Goal: Browse casually: Explore the website without a specific task or goal

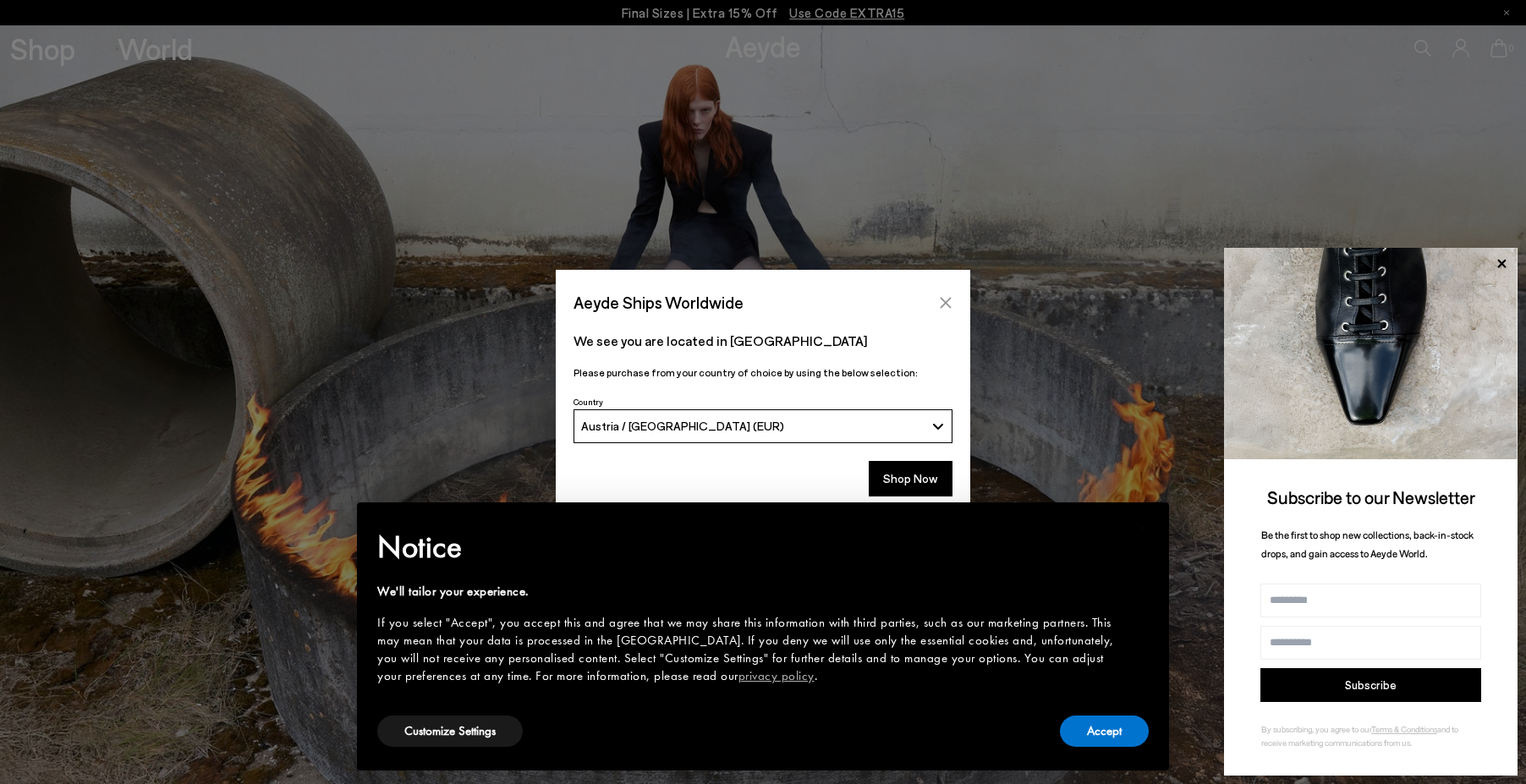
click at [954, 297] on button "Close" at bounding box center [946, 303] width 25 height 25
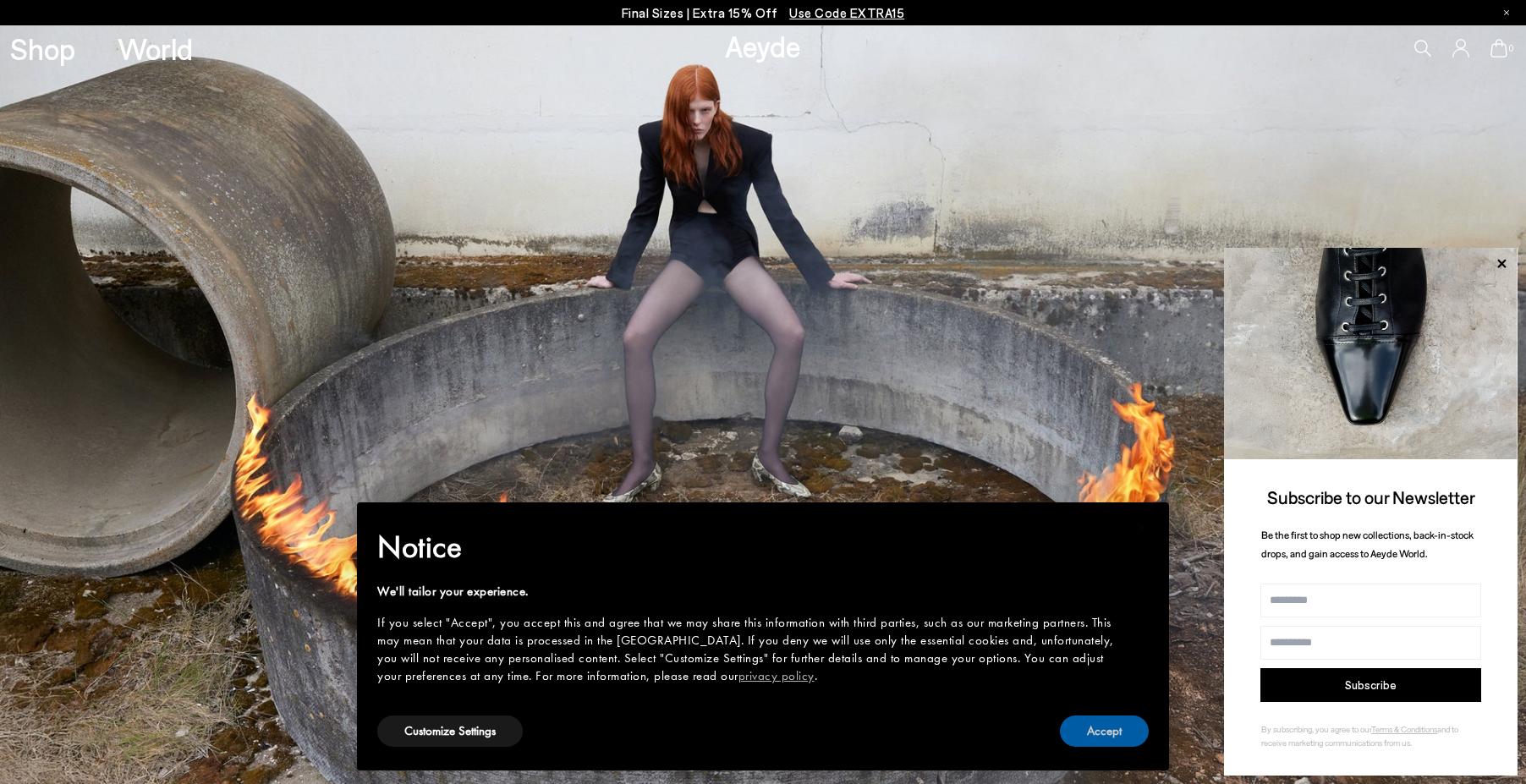
drag, startPoint x: 1129, startPoint y: 729, endPoint x: 1132, endPoint y: 718, distance: 11.4
click at [1129, 728] on button "Accept" at bounding box center [1104, 731] width 89 height 32
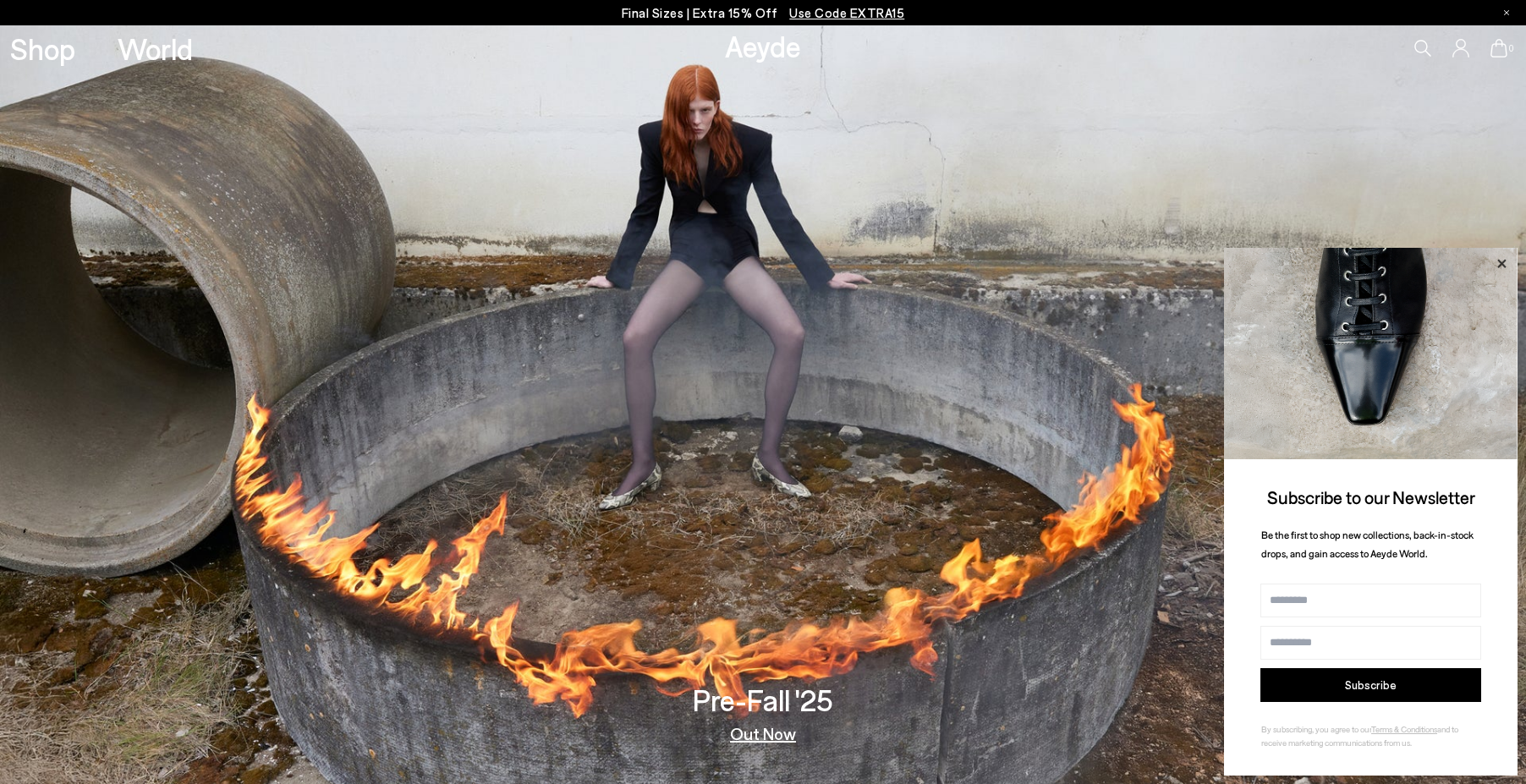
click at [1493, 262] on icon at bounding box center [1502, 264] width 22 height 22
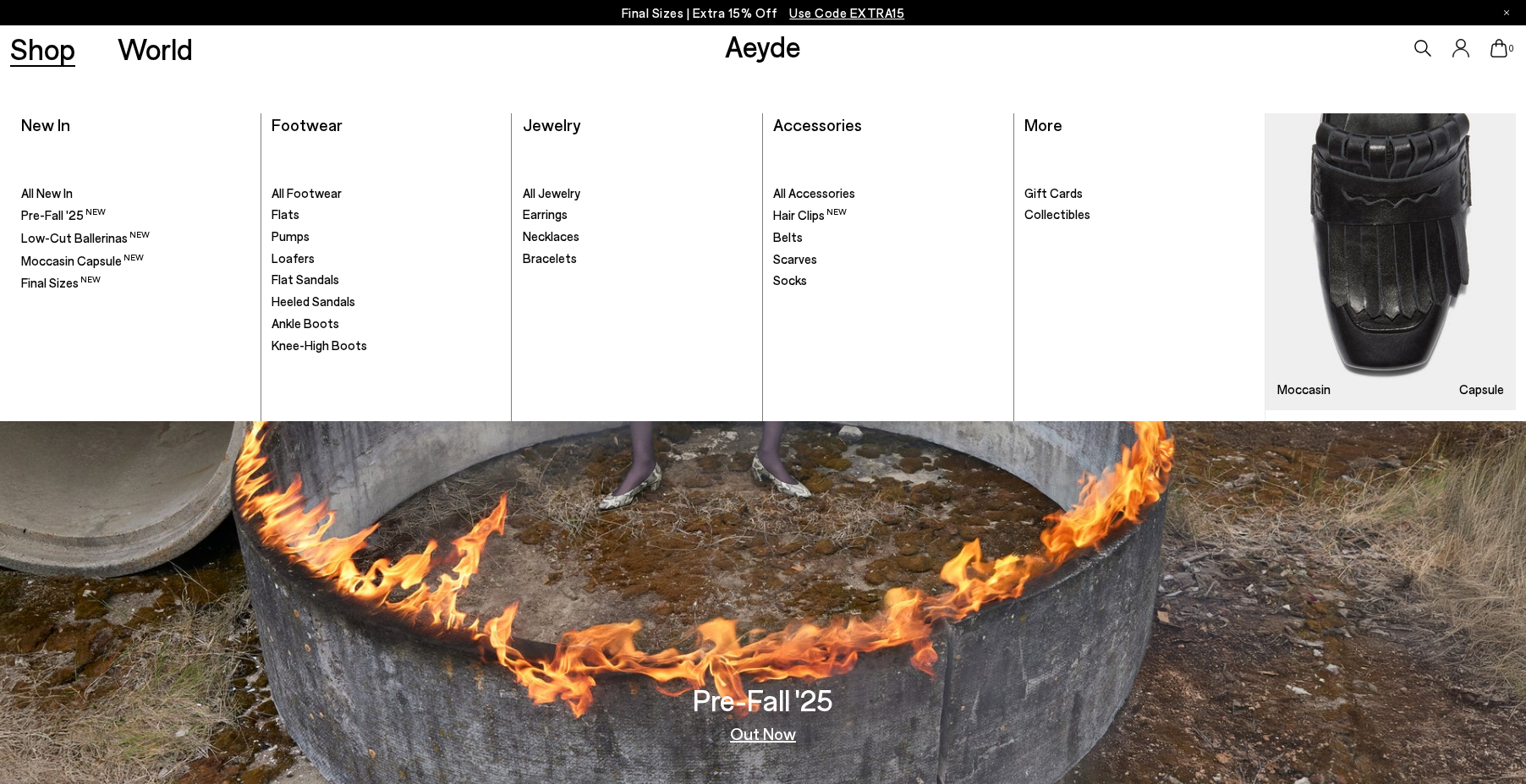
click at [57, 49] on link "Shop" at bounding box center [43, 48] width 65 height 30
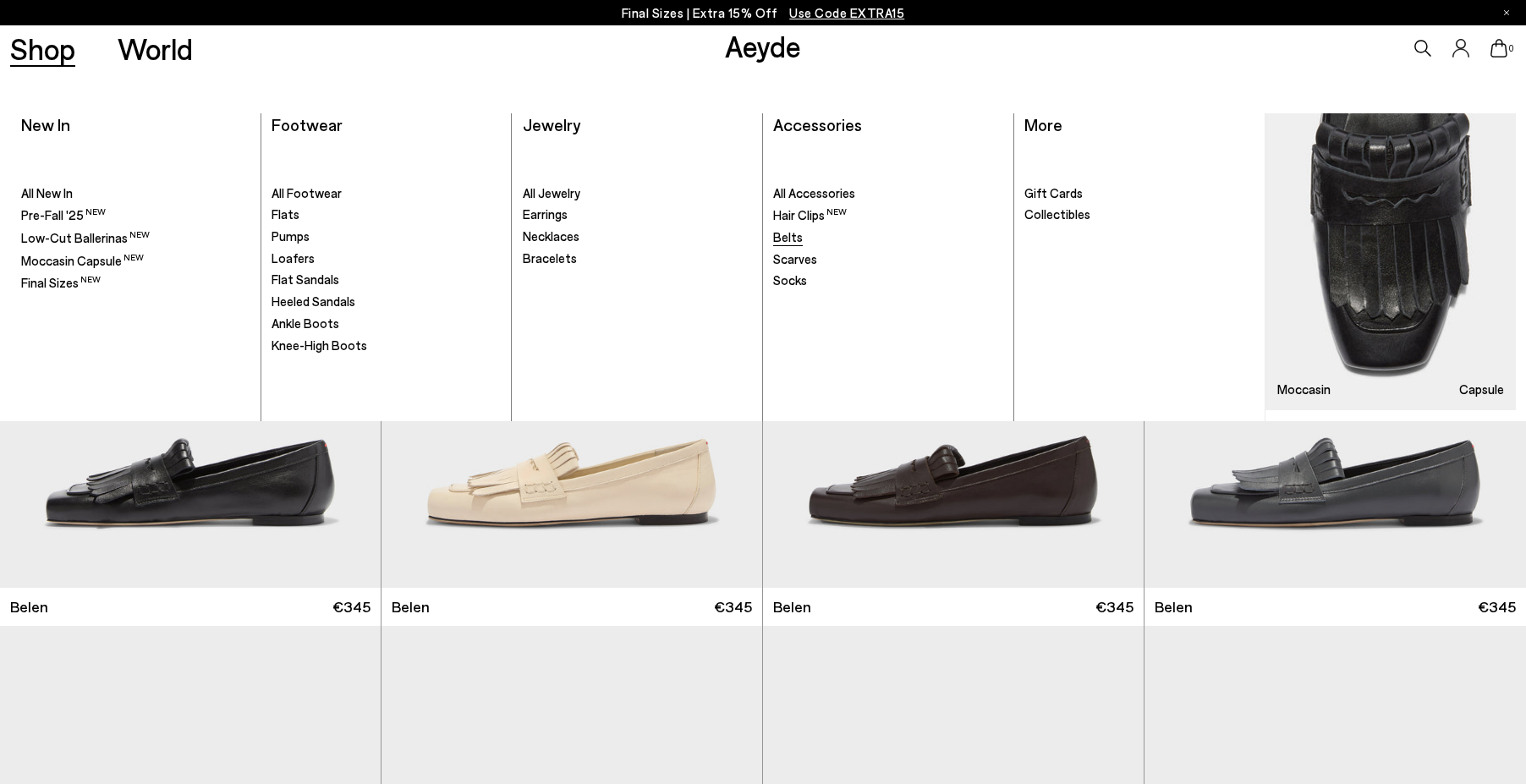
click at [786, 239] on span "Belts" at bounding box center [788, 237] width 30 height 15
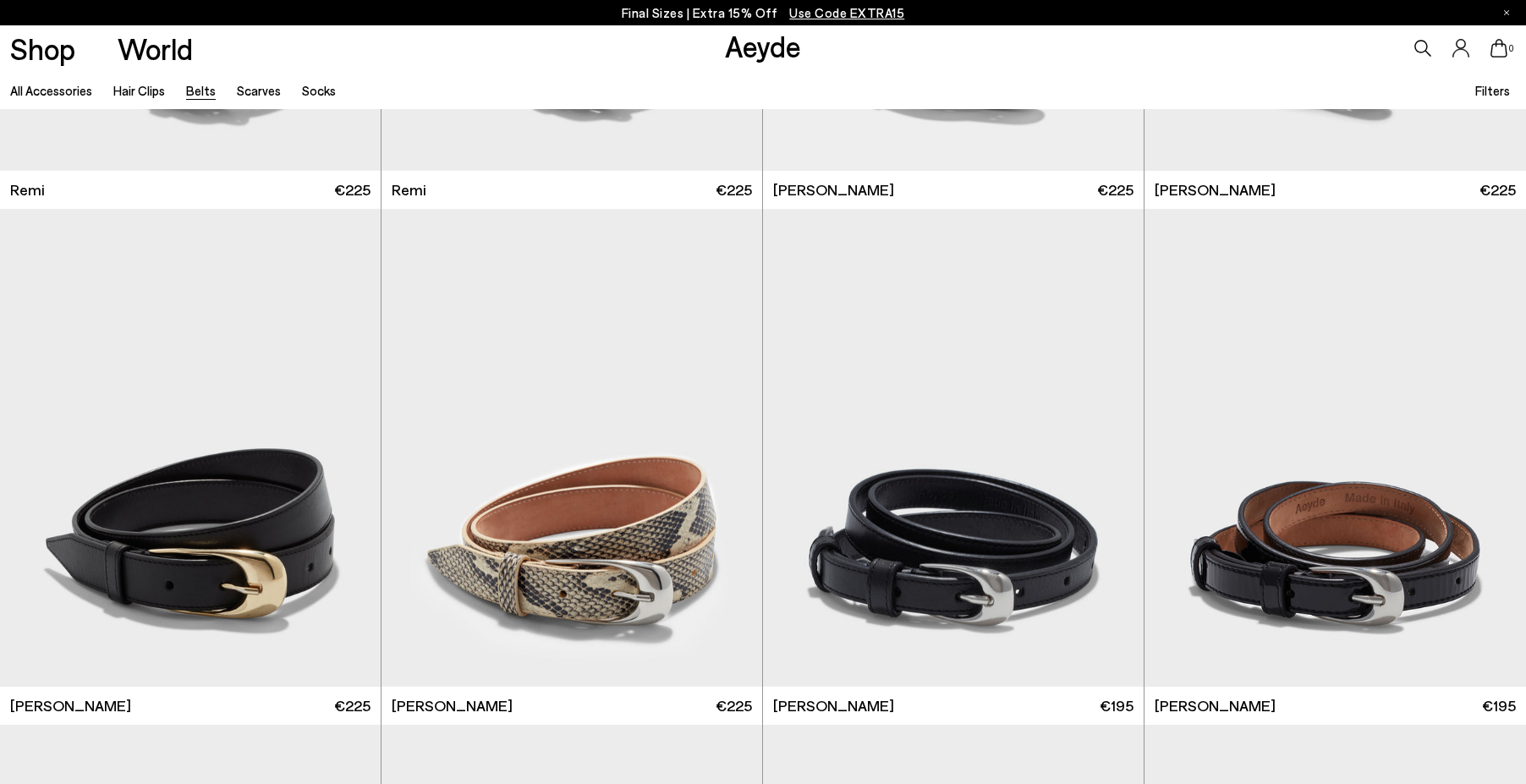
scroll to position [1268, 0]
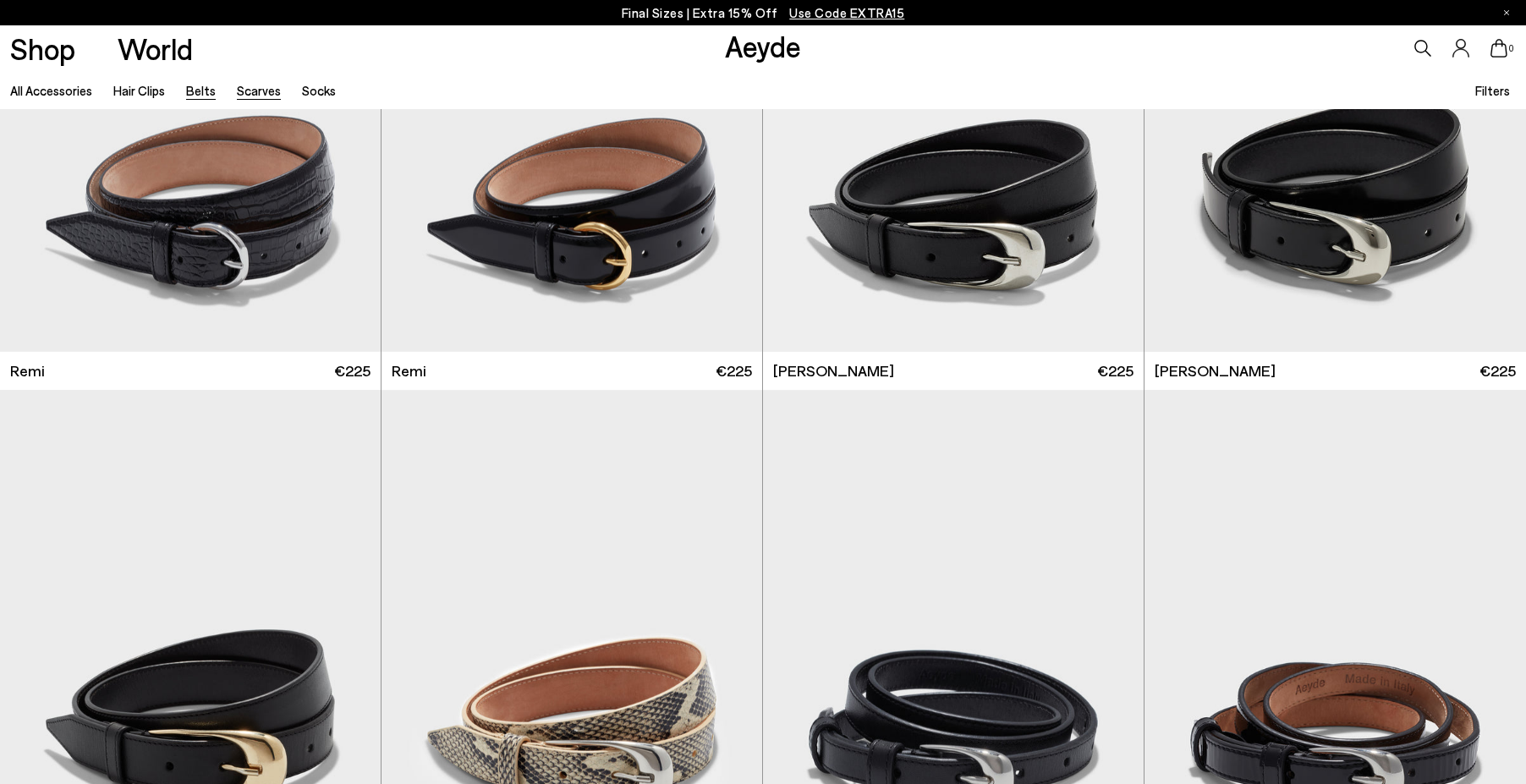
click at [255, 88] on link "Scarves" at bounding box center [258, 90] width 44 height 15
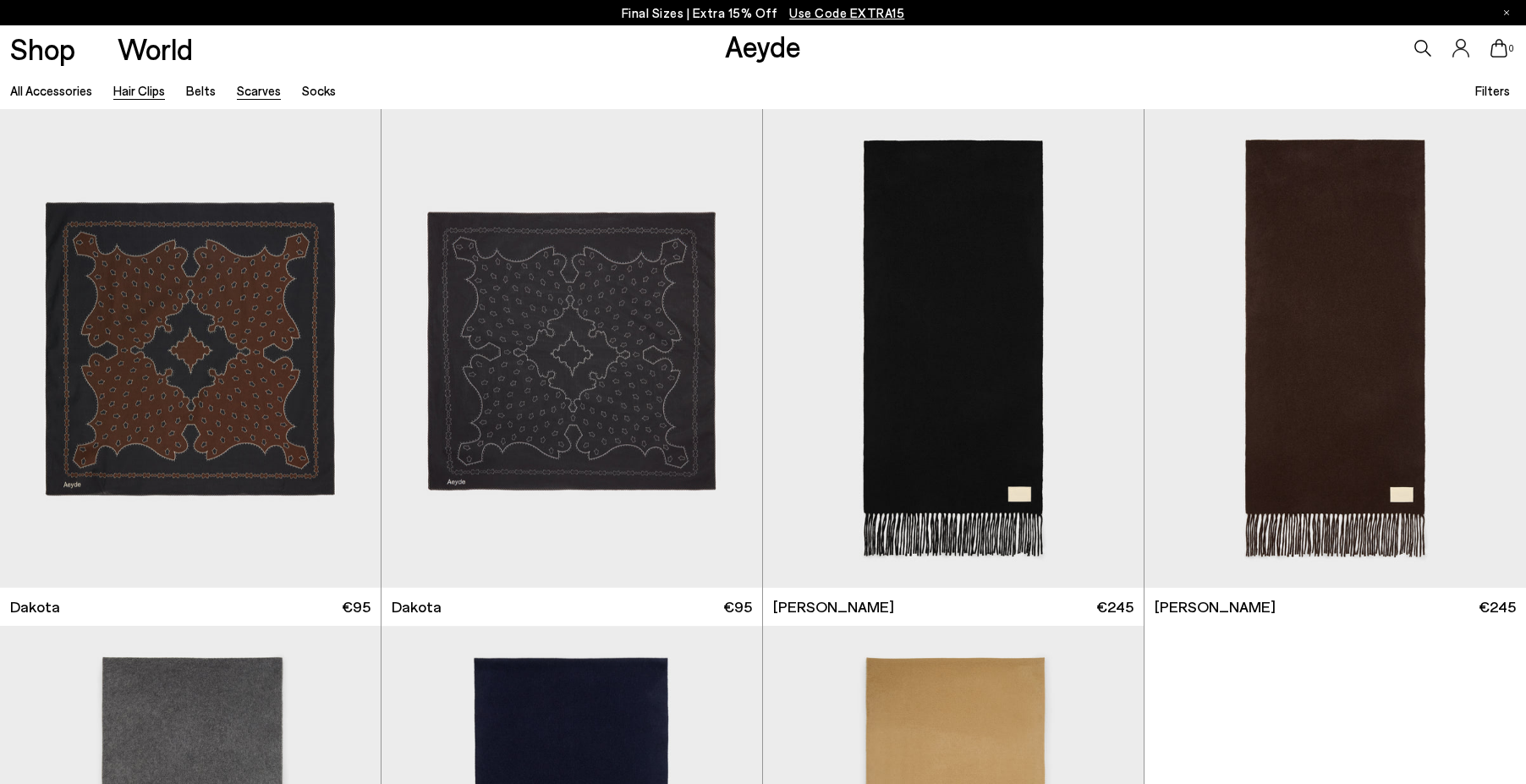
click at [139, 87] on link "Hair Clips" at bounding box center [139, 90] width 52 height 15
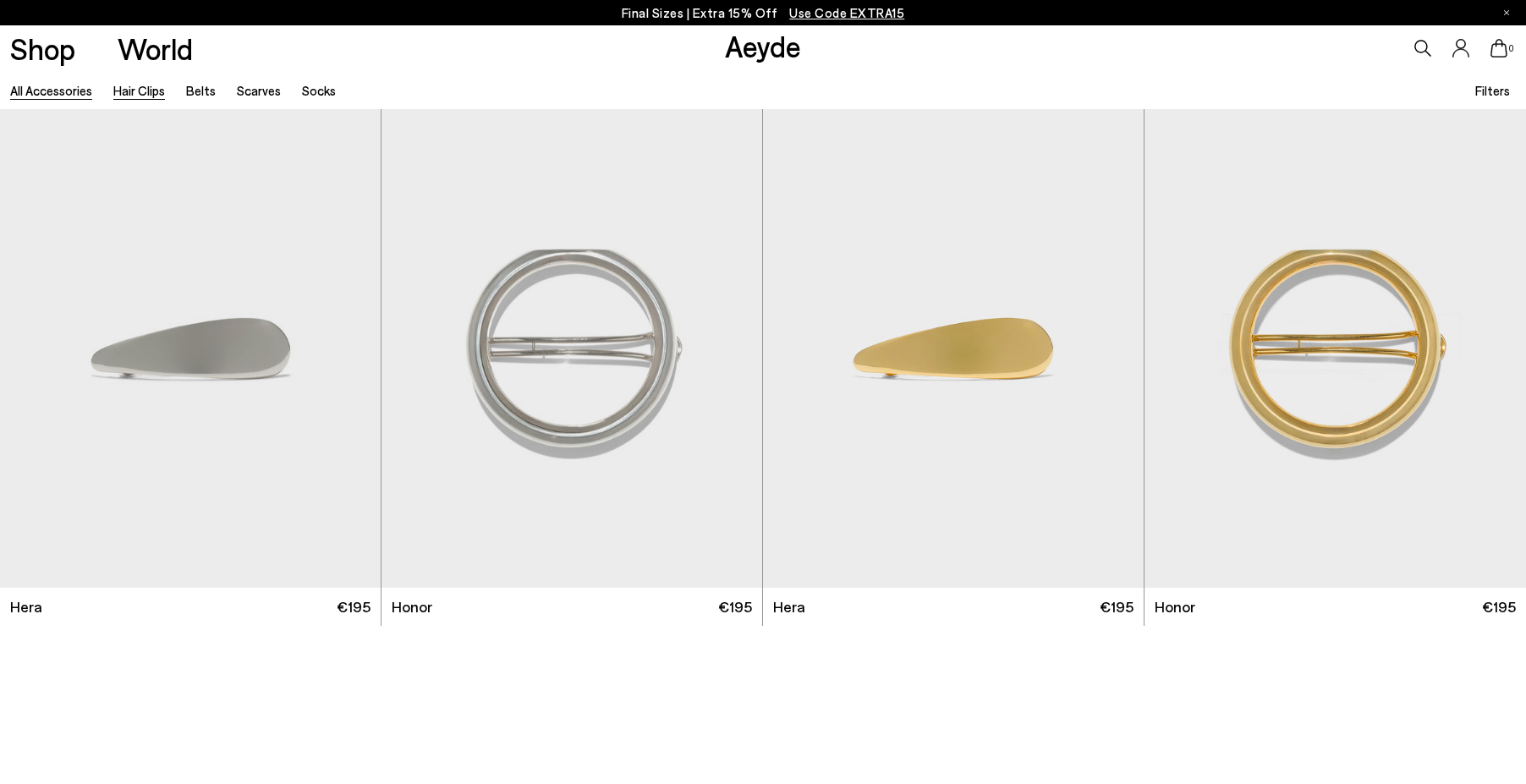
click at [60, 89] on link "All accessories" at bounding box center [51, 90] width 83 height 15
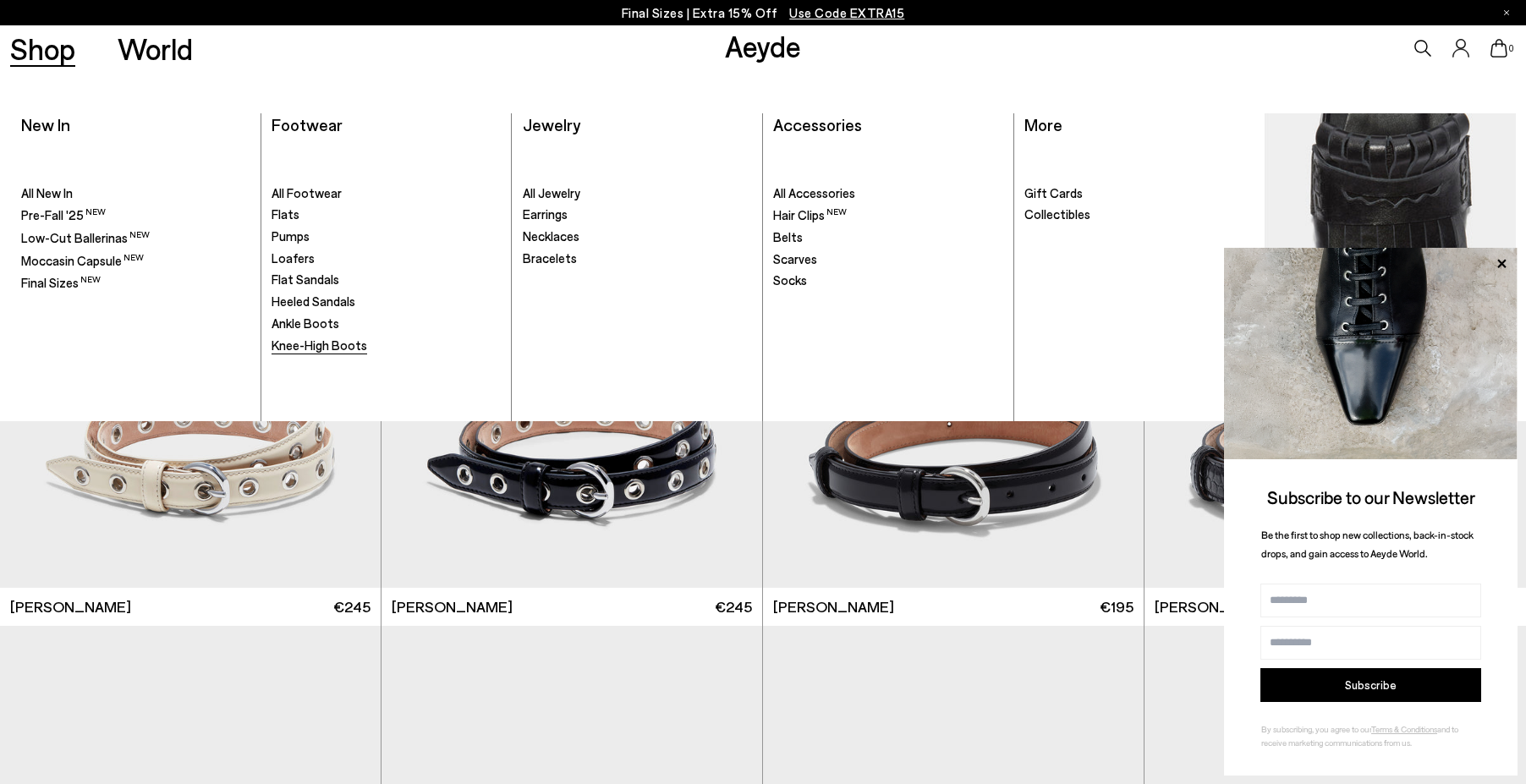
click at [337, 351] on span "Knee-High Boots" at bounding box center [318, 344] width 95 height 15
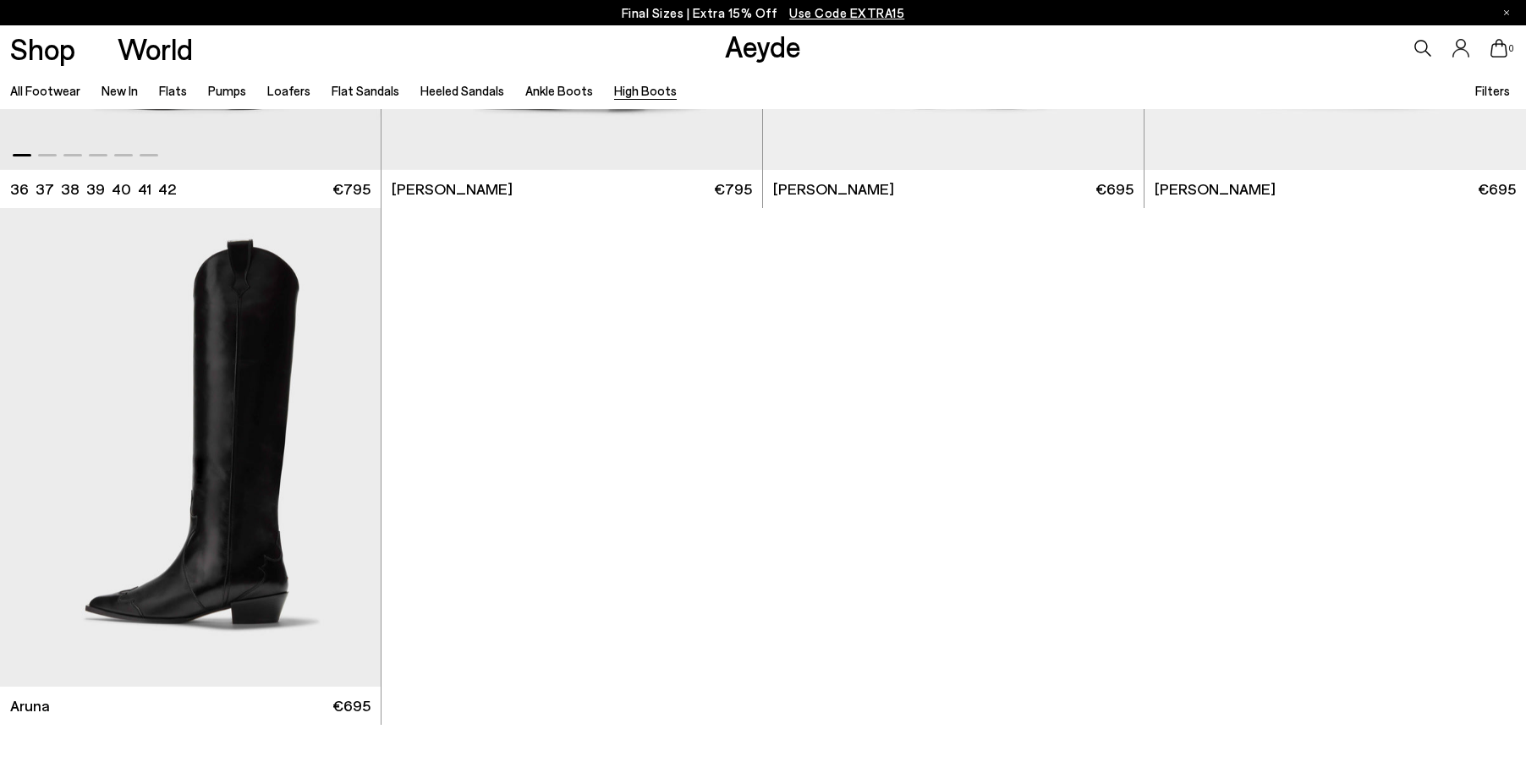
scroll to position [846, 0]
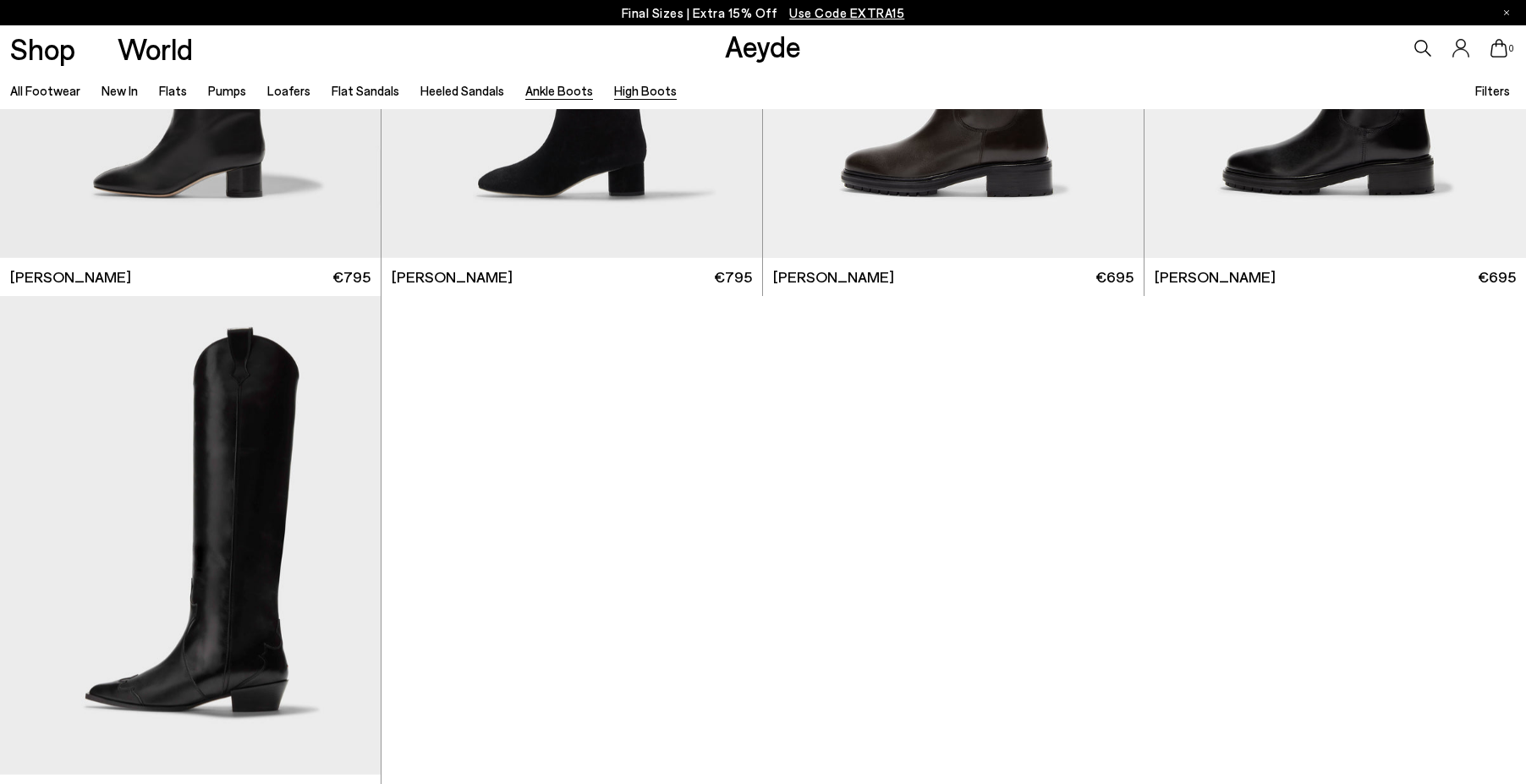
click at [547, 92] on link "Ankle Boots" at bounding box center [559, 90] width 68 height 15
